Goal: Information Seeking & Learning: Compare options

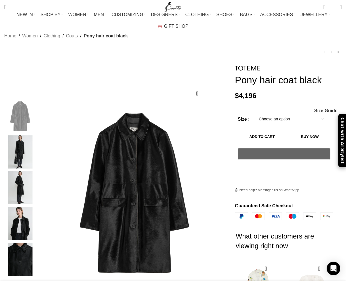
scroll to position [28, 0]
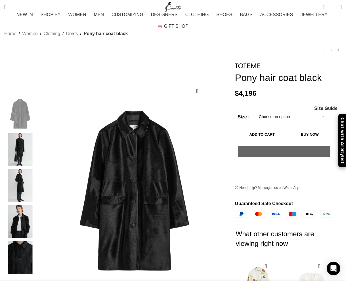
click at [279, 111] on select "Choose an option 4 UK 6 UK 8 UK 10 UK 12 UK 14 UK" at bounding box center [291, 117] width 74 height 12
click at [287, 228] on h2 "What other customers are viewing right now" at bounding box center [285, 239] width 98 height 42
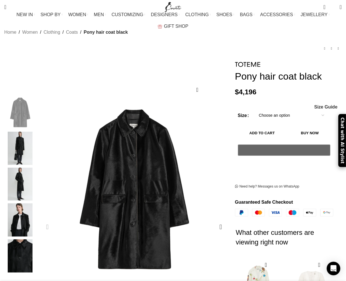
scroll to position [28, 0]
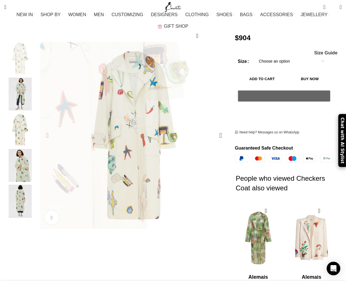
scroll to position [85, 0]
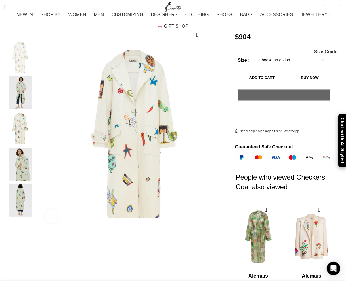
click at [22, 185] on img "5 / 5" at bounding box center [20, 200] width 35 height 33
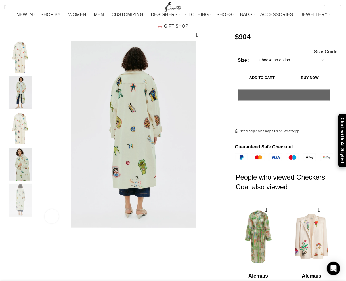
scroll to position [0, 119]
click at [23, 165] on img "4 / 5" at bounding box center [20, 164] width 35 height 33
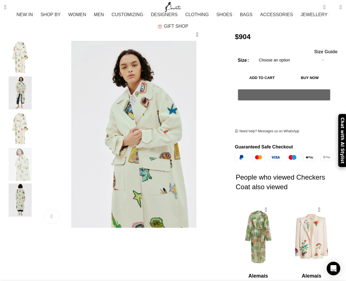
click at [24, 131] on img "3 / 5" at bounding box center [20, 128] width 35 height 33
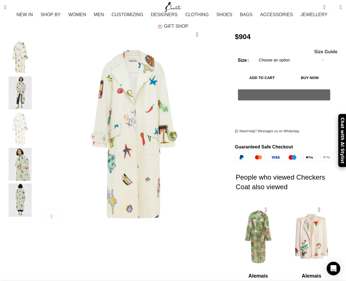
click at [25, 90] on img "2 / 5" at bounding box center [20, 93] width 35 height 33
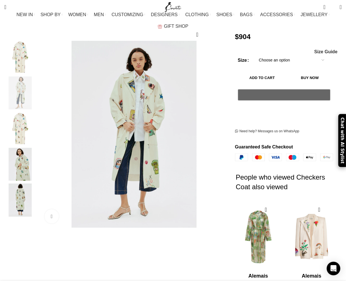
click at [32, 60] on img "1 / 5" at bounding box center [20, 57] width 35 height 33
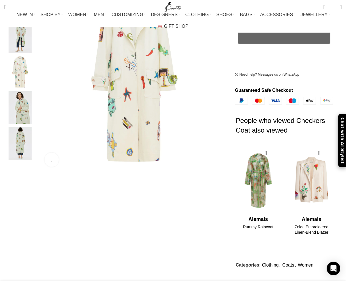
click at [256, 188] on img "1 / 2" at bounding box center [258, 181] width 46 height 70
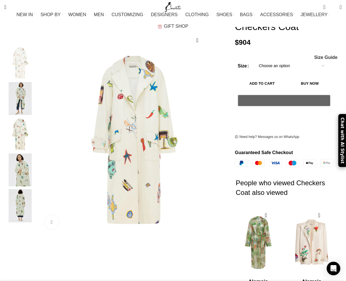
scroll to position [30, 0]
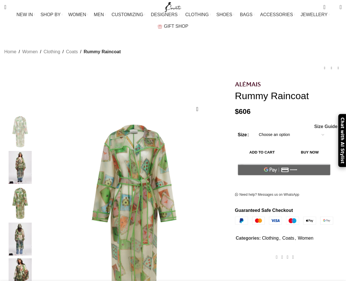
scroll to position [28, 0]
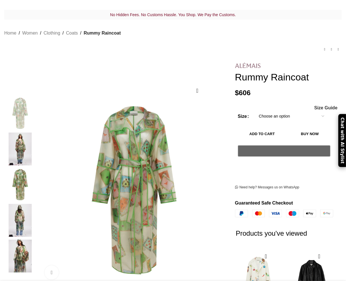
click at [252, 63] on img at bounding box center [248, 65] width 26 height 5
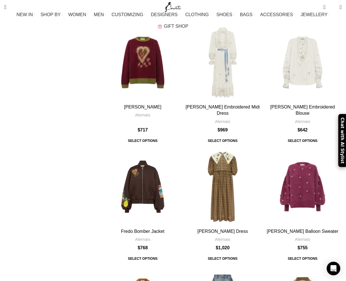
scroll to position [1702, 0]
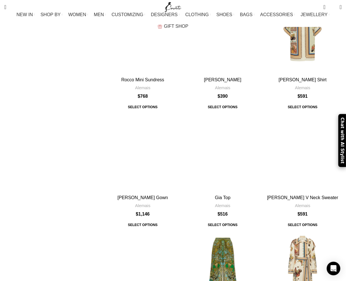
scroll to position [1589, 0]
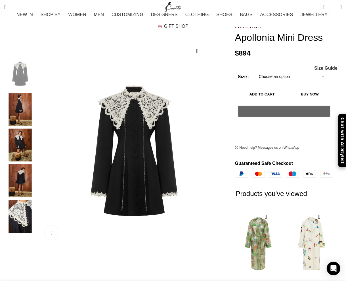
scroll to position [85, 0]
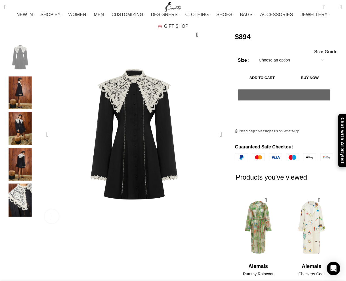
click at [219, 127] on div "Next slide" at bounding box center [221, 134] width 14 height 14
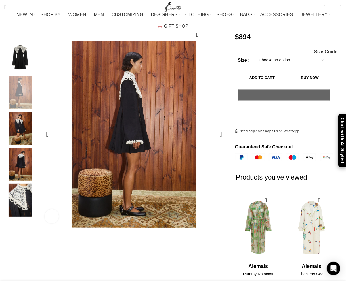
click at [219, 127] on div "Next slide" at bounding box center [221, 134] width 14 height 14
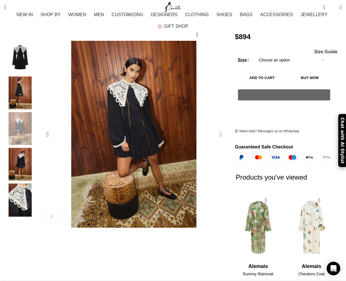
click at [219, 127] on div "Next slide" at bounding box center [221, 134] width 14 height 14
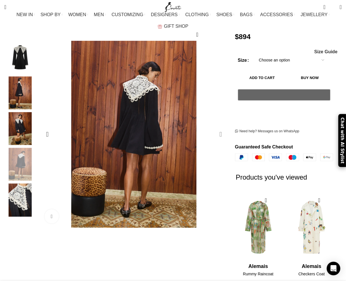
click at [219, 127] on div "Next slide" at bounding box center [221, 134] width 14 height 14
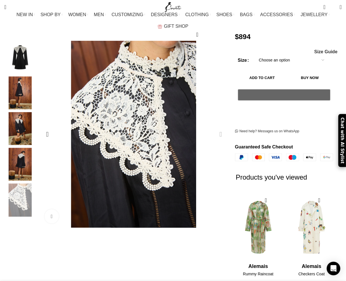
click at [219, 127] on div "Next slide" at bounding box center [221, 134] width 14 height 14
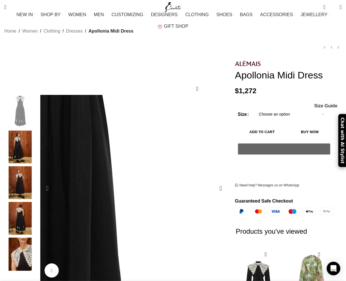
scroll to position [85, 0]
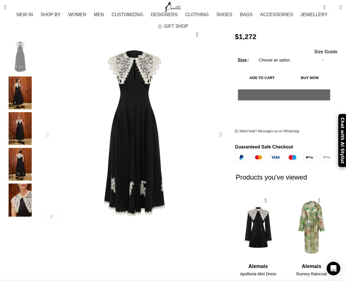
click at [222, 127] on div "Next slide" at bounding box center [221, 134] width 14 height 14
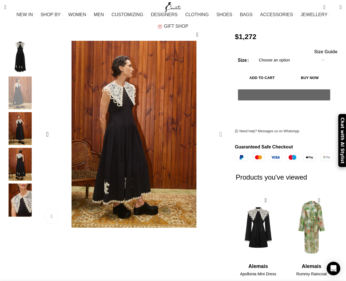
click at [222, 127] on div "Next slide" at bounding box center [221, 134] width 14 height 14
